Goal: Obtain resource: Download file/media

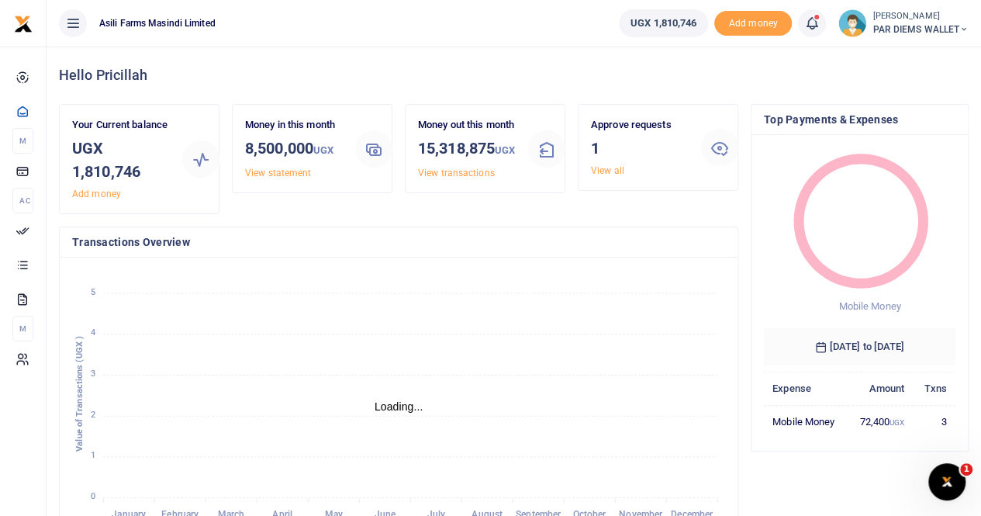
scroll to position [12, 12]
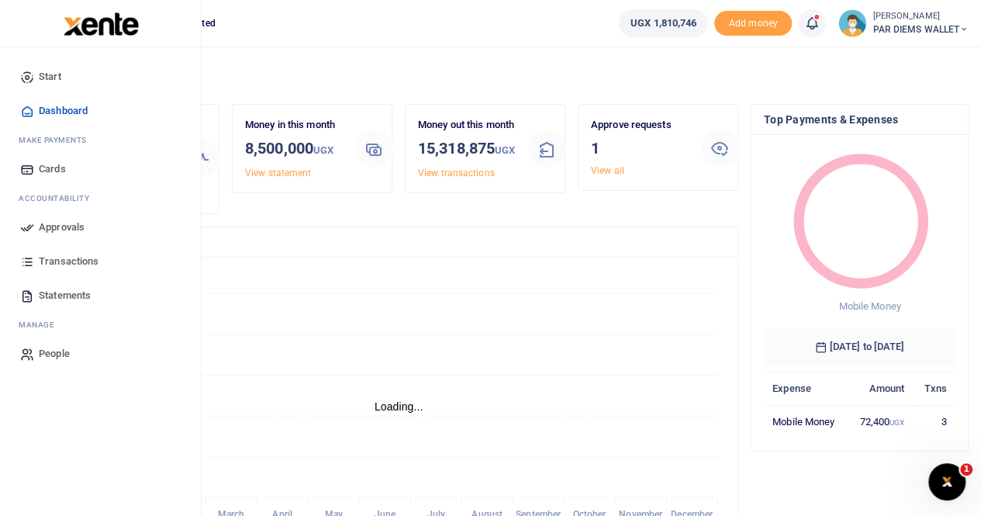
click at [84, 259] on span "Transactions" at bounding box center [69, 262] width 60 height 16
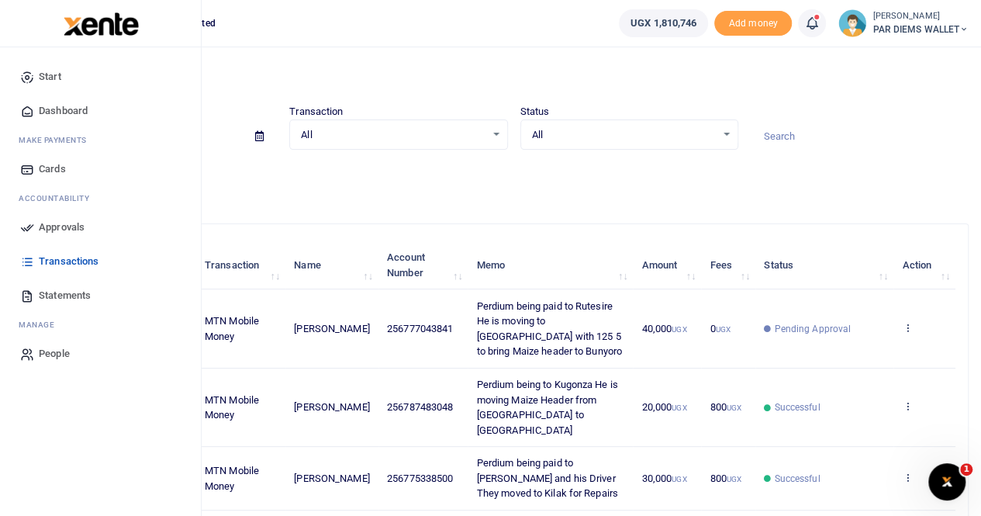
click at [60, 290] on span "Statements" at bounding box center [65, 296] width 52 height 16
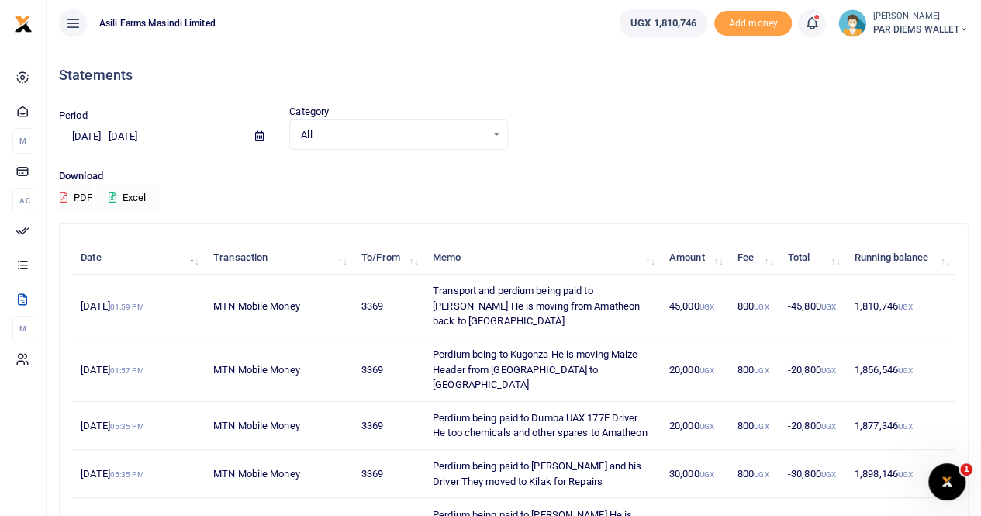
click at [262, 136] on icon at bounding box center [259, 136] width 9 height 10
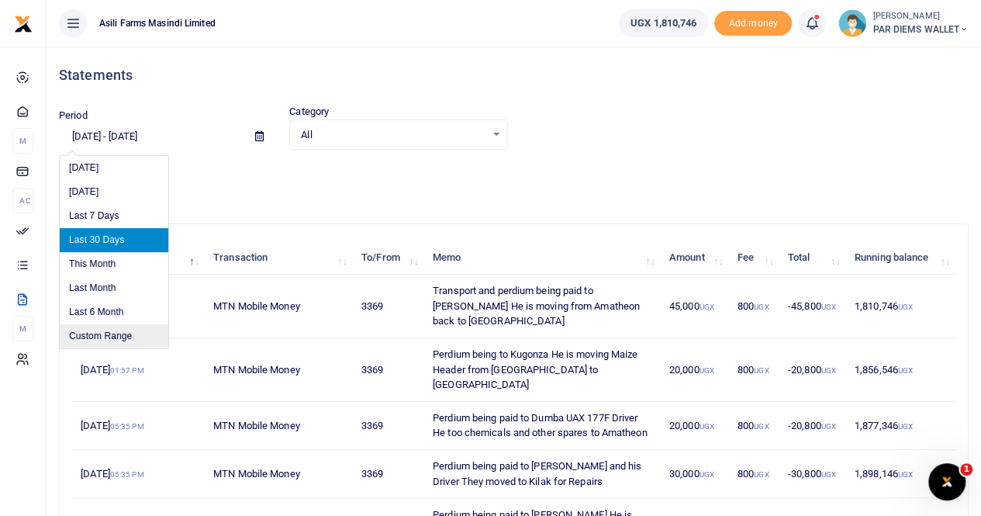
click at [126, 328] on li "Custom Range" at bounding box center [114, 336] width 109 height 24
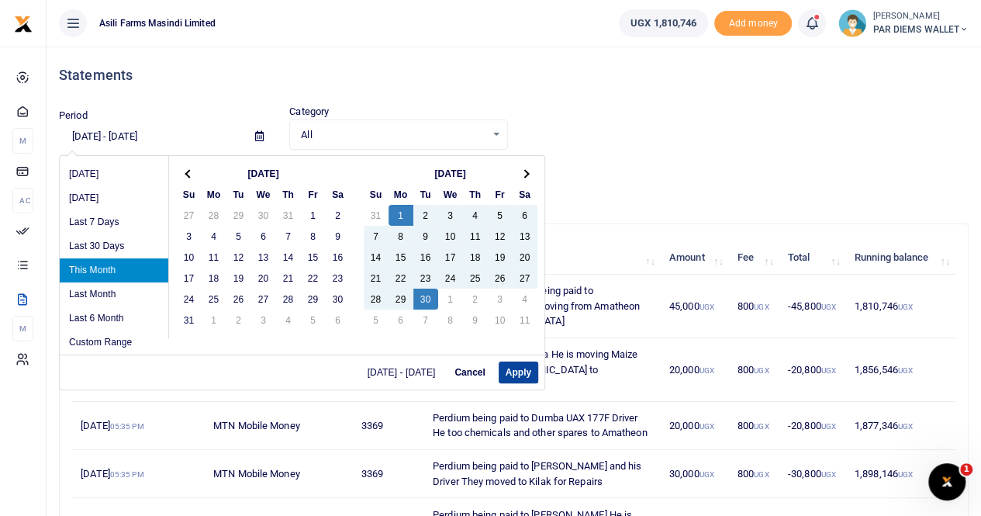
click at [518, 367] on button "Apply" at bounding box center [518, 372] width 40 height 22
type input "09/01/2025 - 09/30/2025"
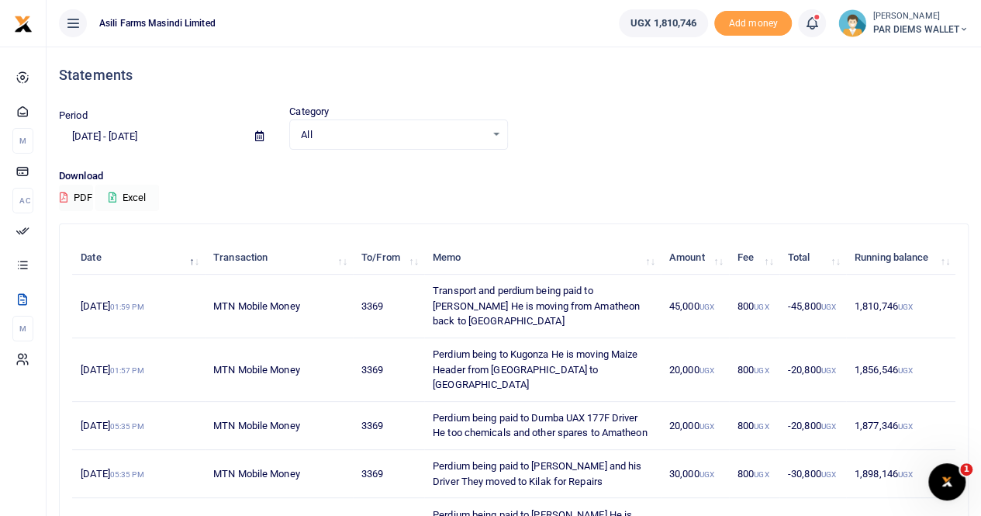
click at [133, 196] on button "Excel" at bounding box center [127, 198] width 64 height 26
